Goal: Contribute content: Add original content to the website for others to see

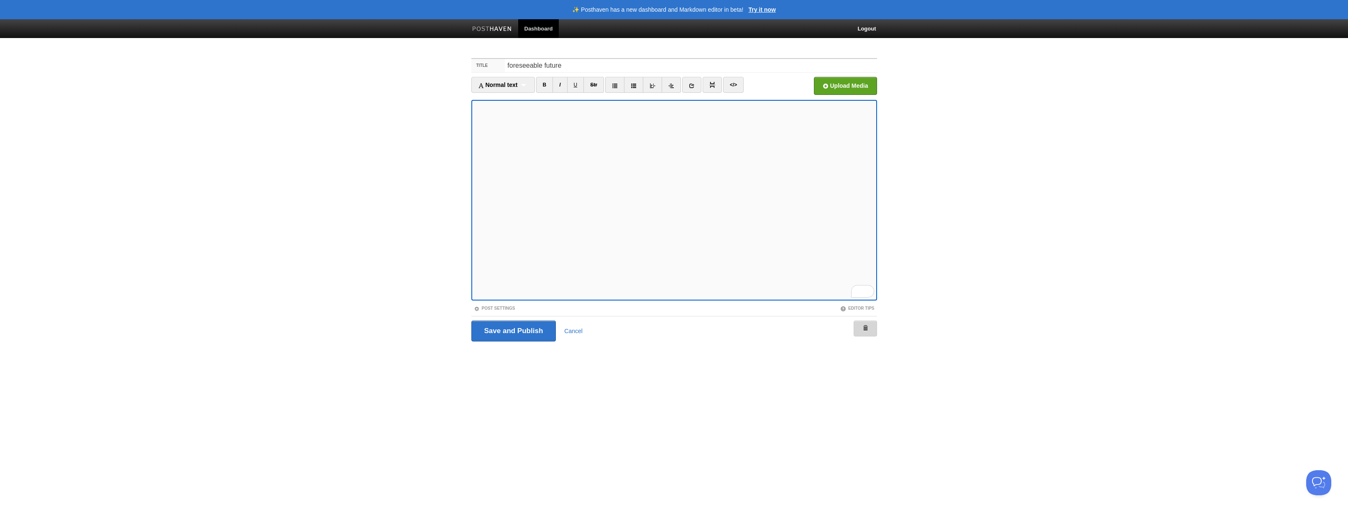
click at [862, 332] on link at bounding box center [864, 329] width 23 height 16
click at [868, 324] on link at bounding box center [864, 329] width 23 height 16
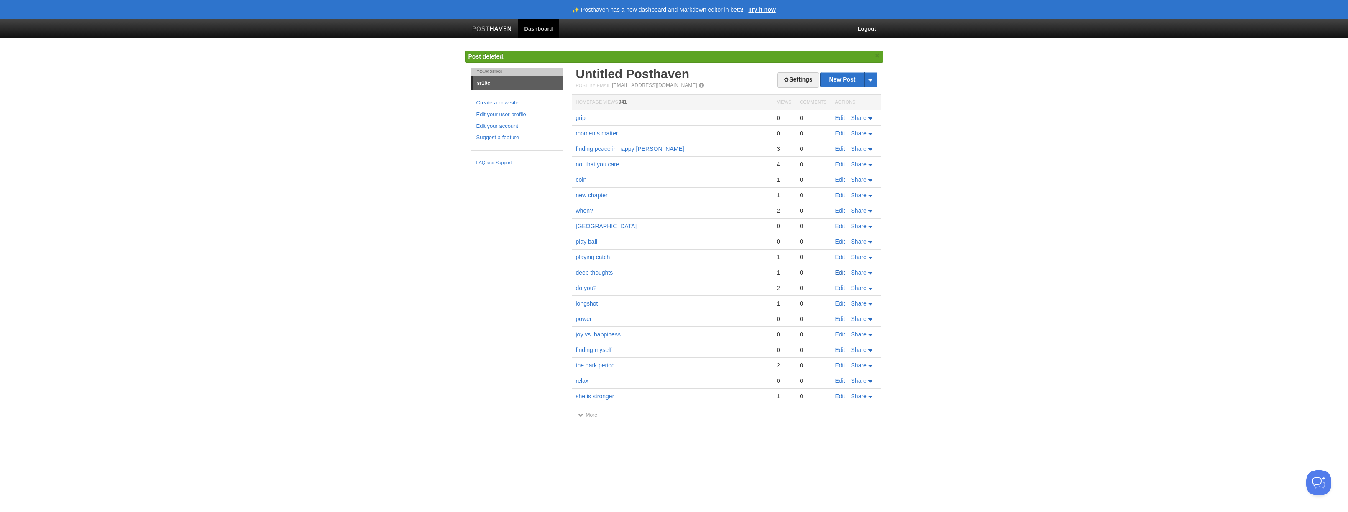
click at [841, 273] on link "Edit" at bounding box center [840, 272] width 10 height 7
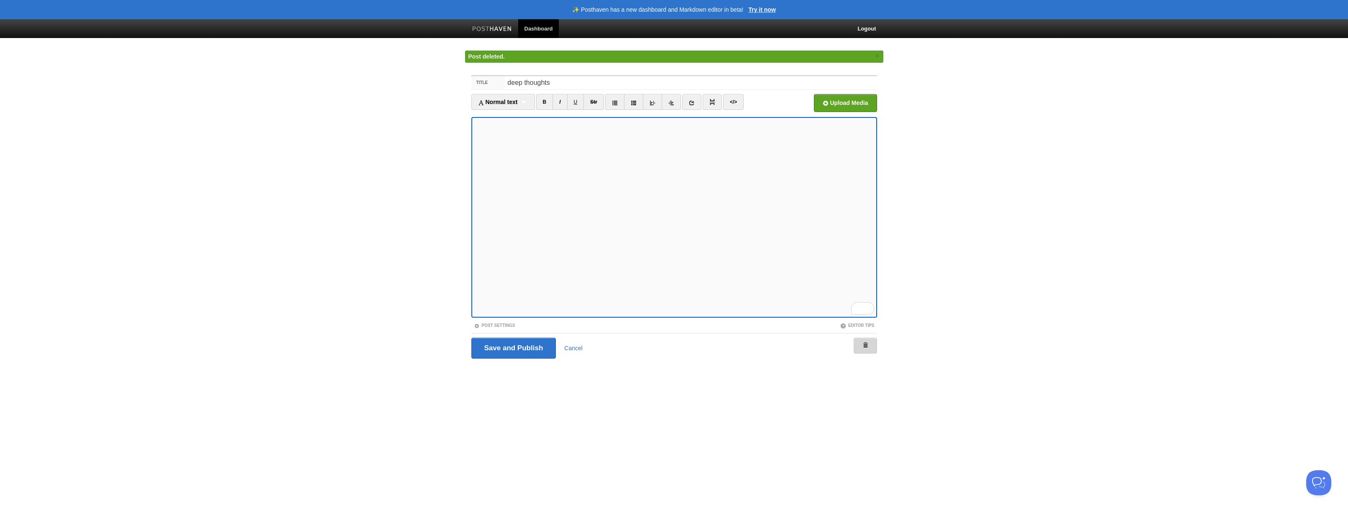
click at [866, 342] on span at bounding box center [865, 345] width 6 height 6
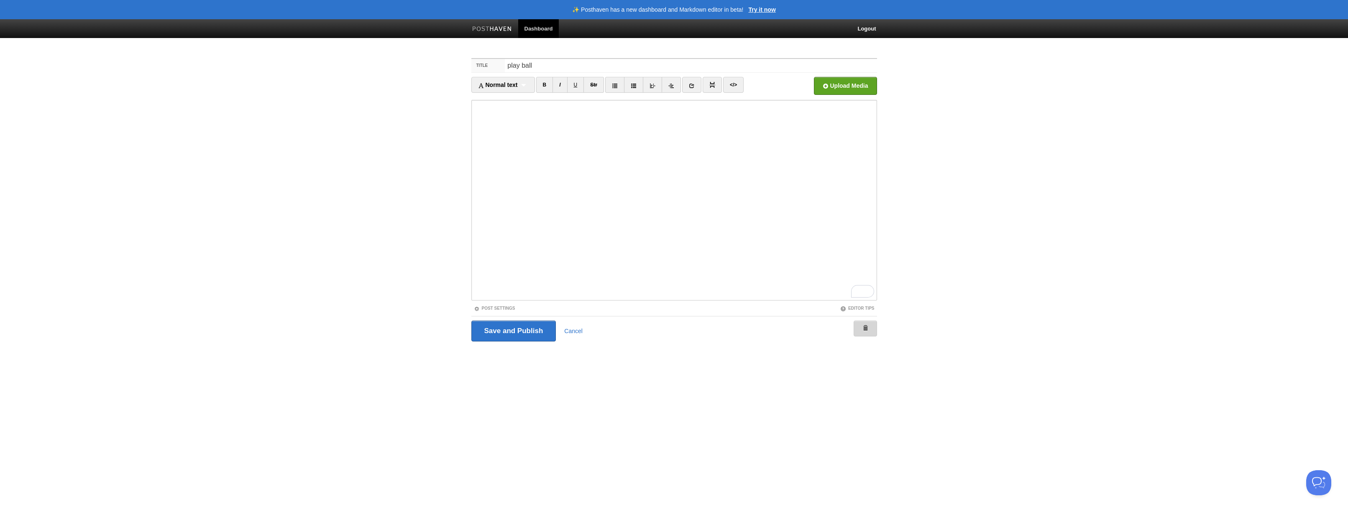
click at [862, 328] on span at bounding box center [865, 328] width 6 height 6
click at [863, 86] on input "file" at bounding box center [592, 88] width 633 height 43
click at [559, 68] on input "Title" at bounding box center [691, 65] width 372 height 13
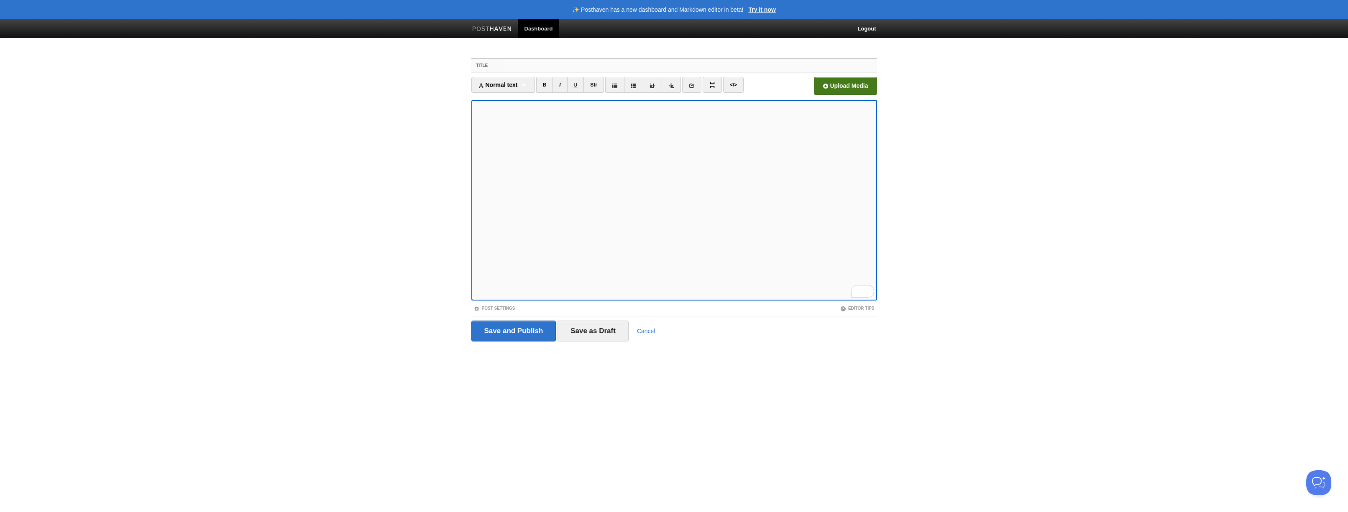
click at [559, 69] on input "Title" at bounding box center [691, 65] width 372 height 13
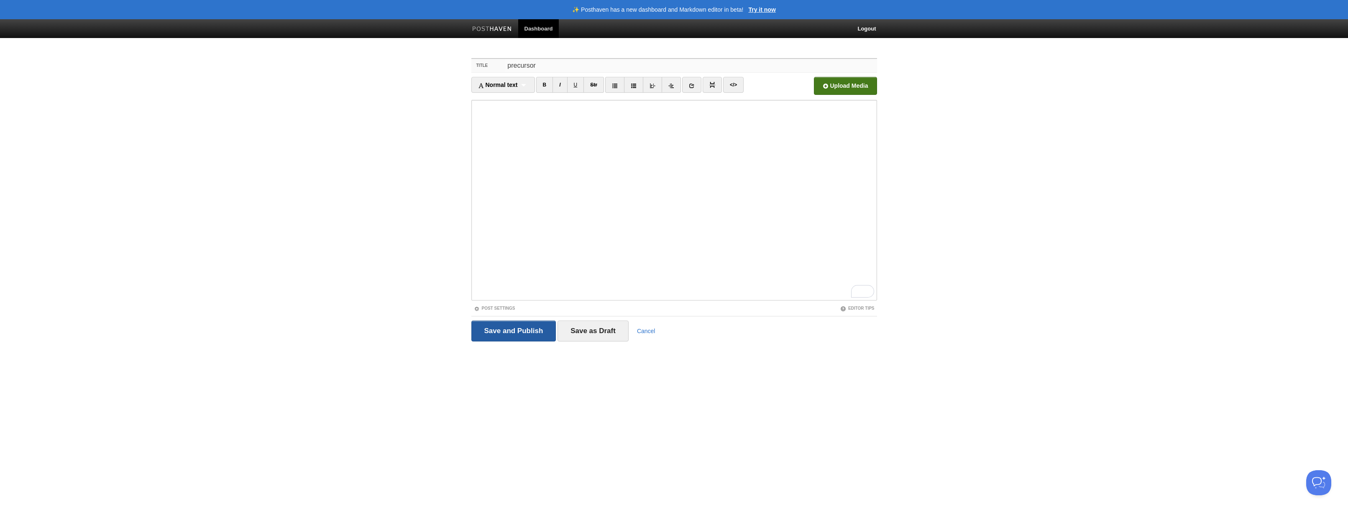
type input "precursor"
click at [505, 330] on input "Save and Publish" at bounding box center [513, 331] width 85 height 21
click at [873, 333] on link at bounding box center [864, 329] width 23 height 16
